Goal: Check status: Check status

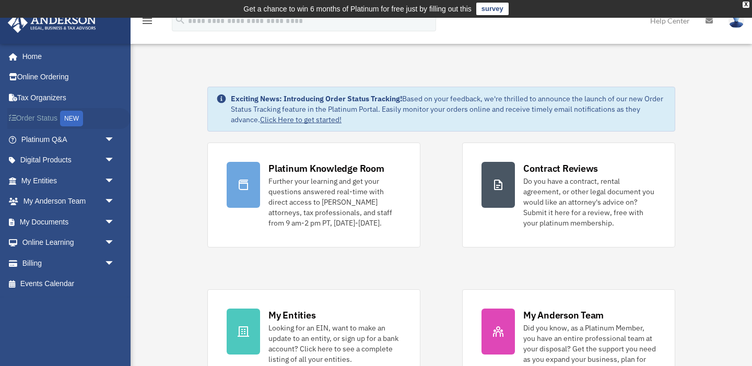
click at [46, 120] on link "Order Status NEW" at bounding box center [68, 118] width 123 height 21
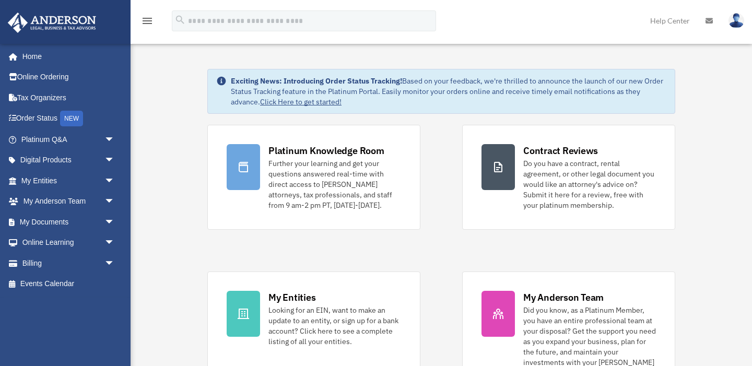
click at [705, 18] on link at bounding box center [709, 20] width 23 height 41
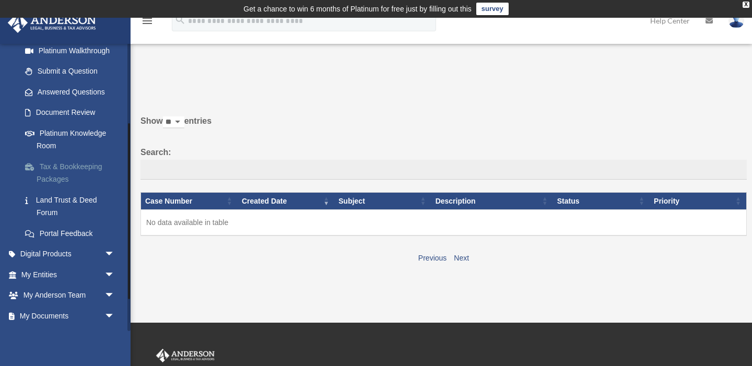
scroll to position [132, 0]
click at [52, 269] on link "My Entities arrow_drop_down" at bounding box center [68, 273] width 123 height 21
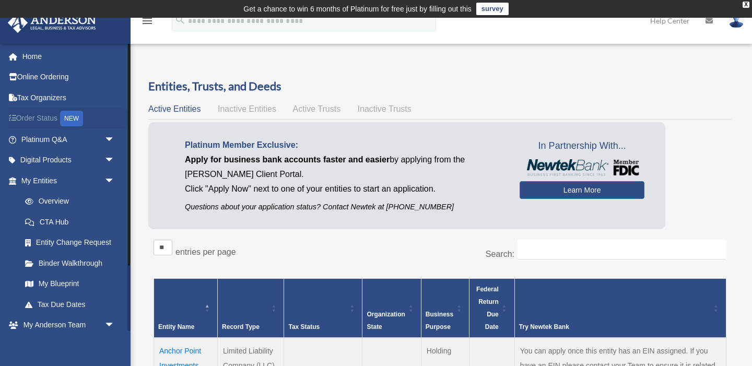
click at [57, 117] on link "Order Status NEW" at bounding box center [68, 118] width 123 height 21
